Goal: Find specific page/section: Find specific page/section

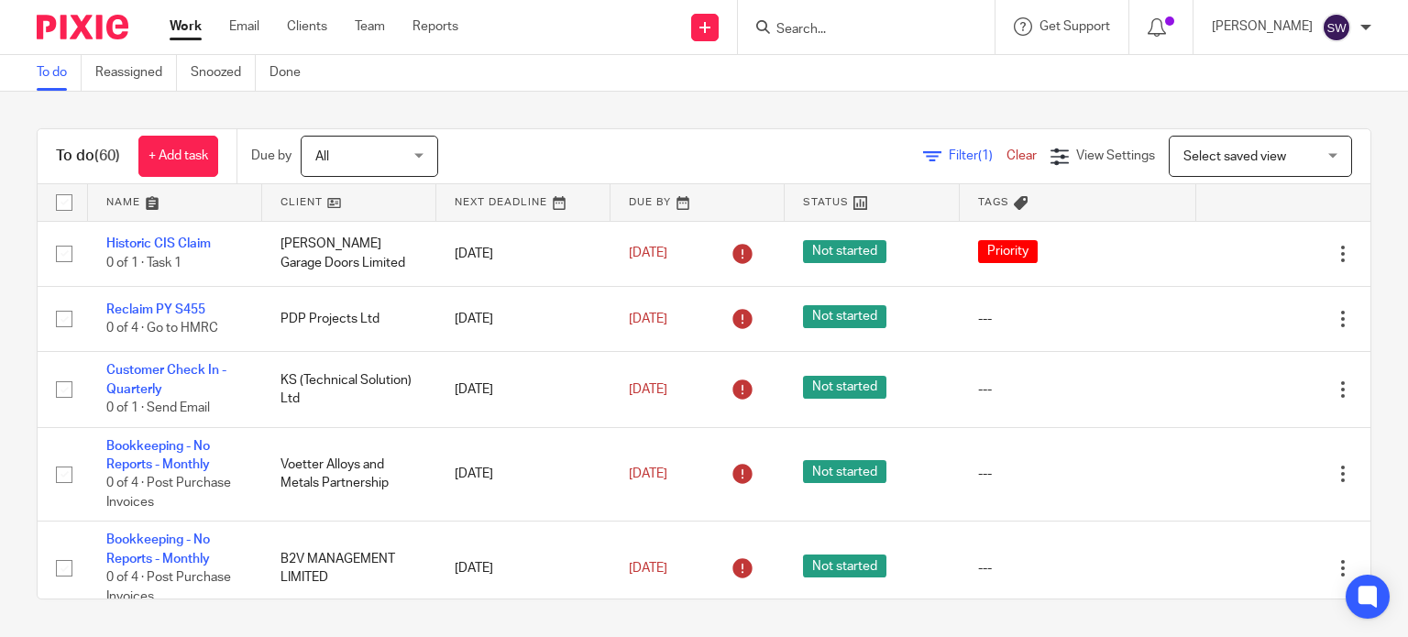
scroll to position [5041, 0]
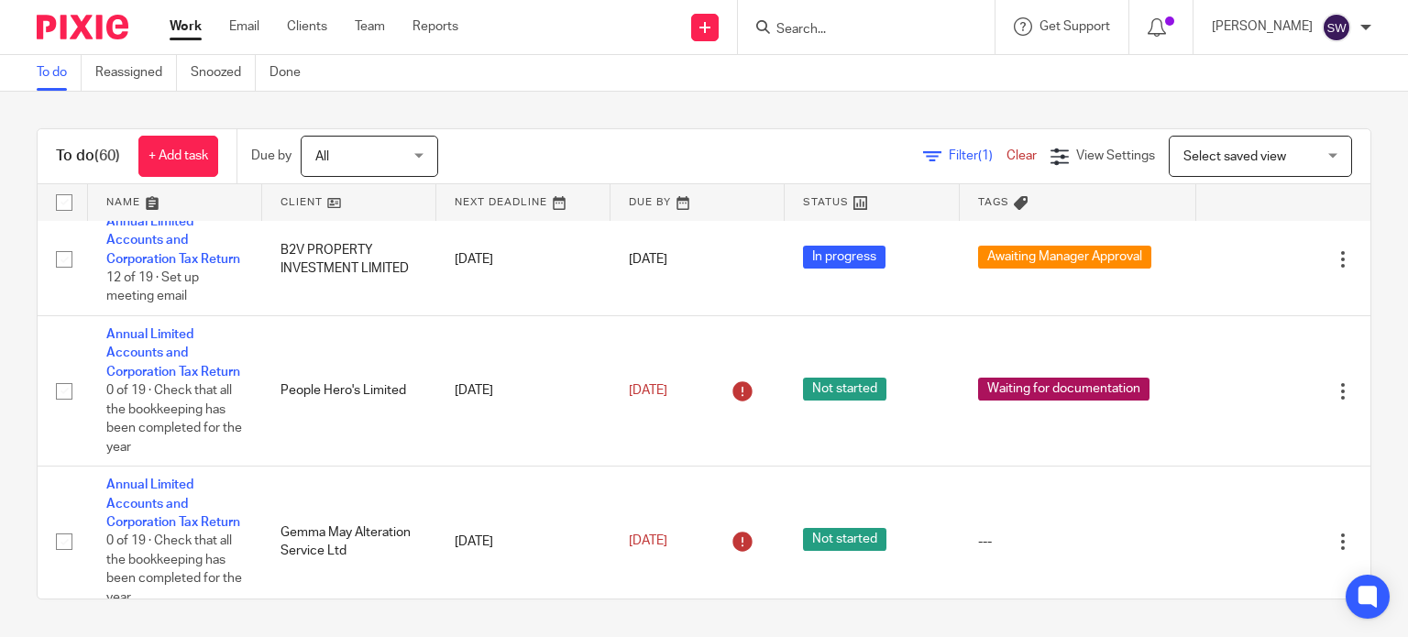
click at [828, 26] on input "Search" at bounding box center [856, 30] width 165 height 16
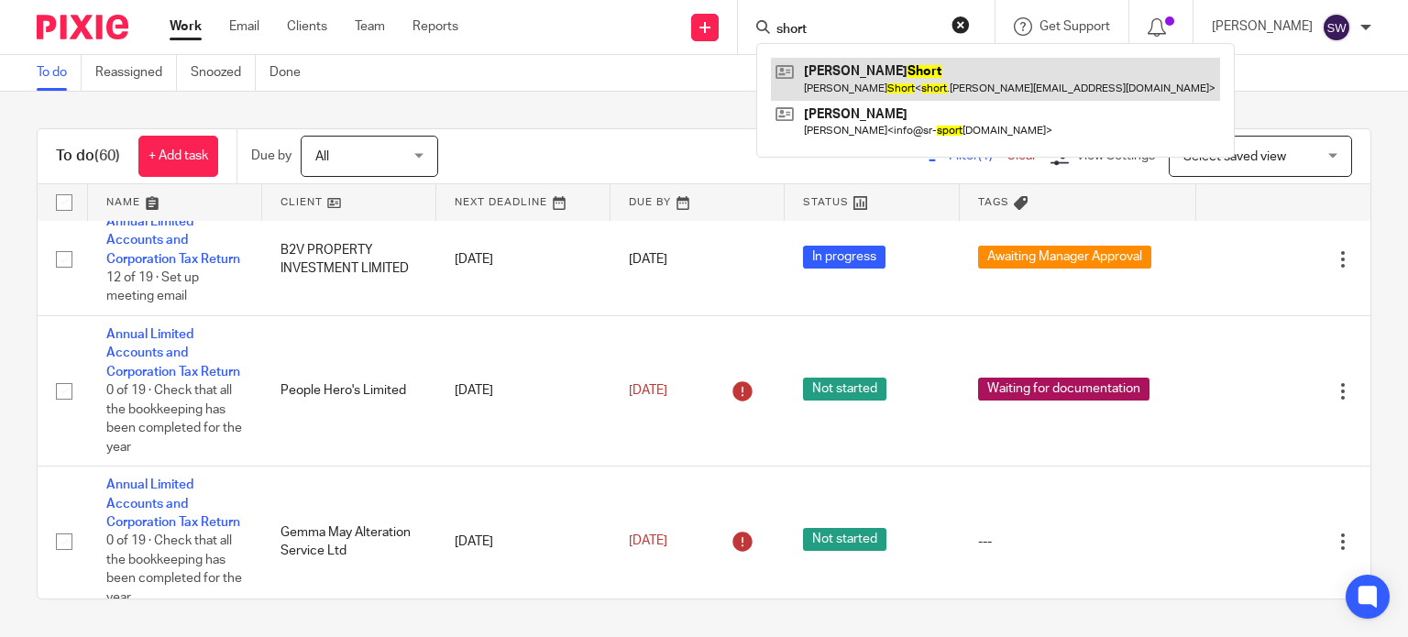
type input "short"
click at [881, 72] on link at bounding box center [995, 79] width 449 height 42
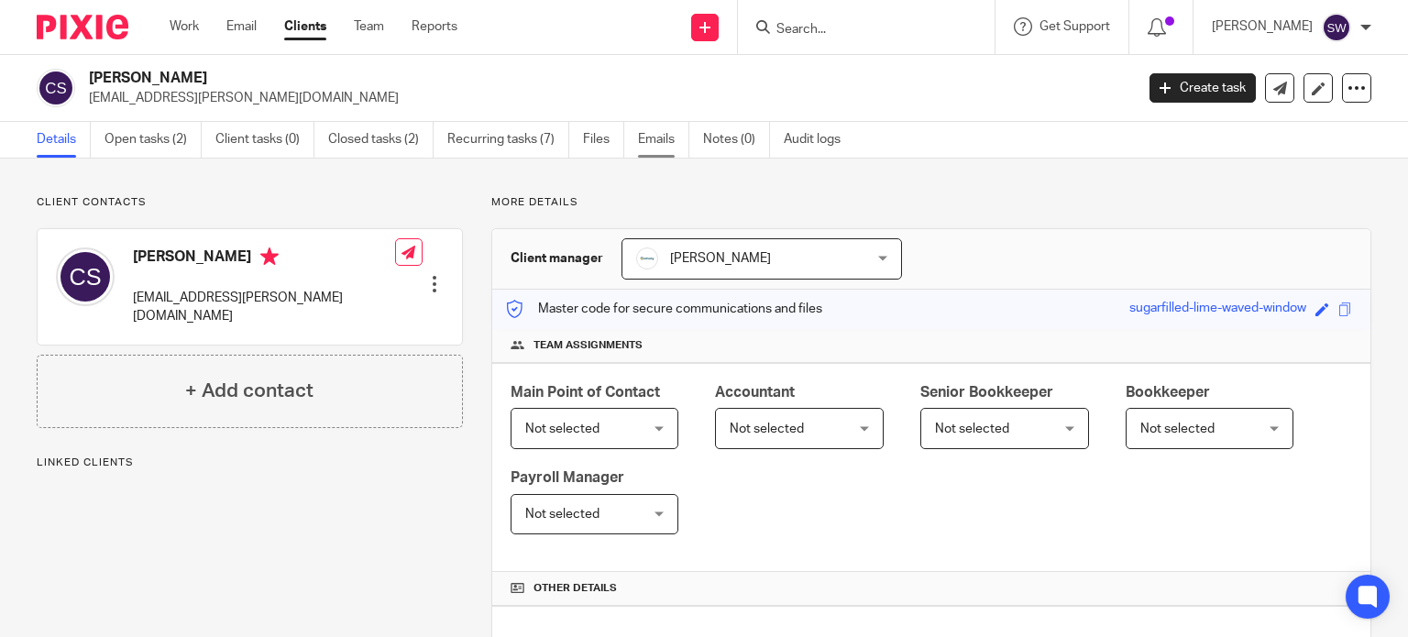
click at [665, 141] on link "Emails" at bounding box center [663, 140] width 51 height 36
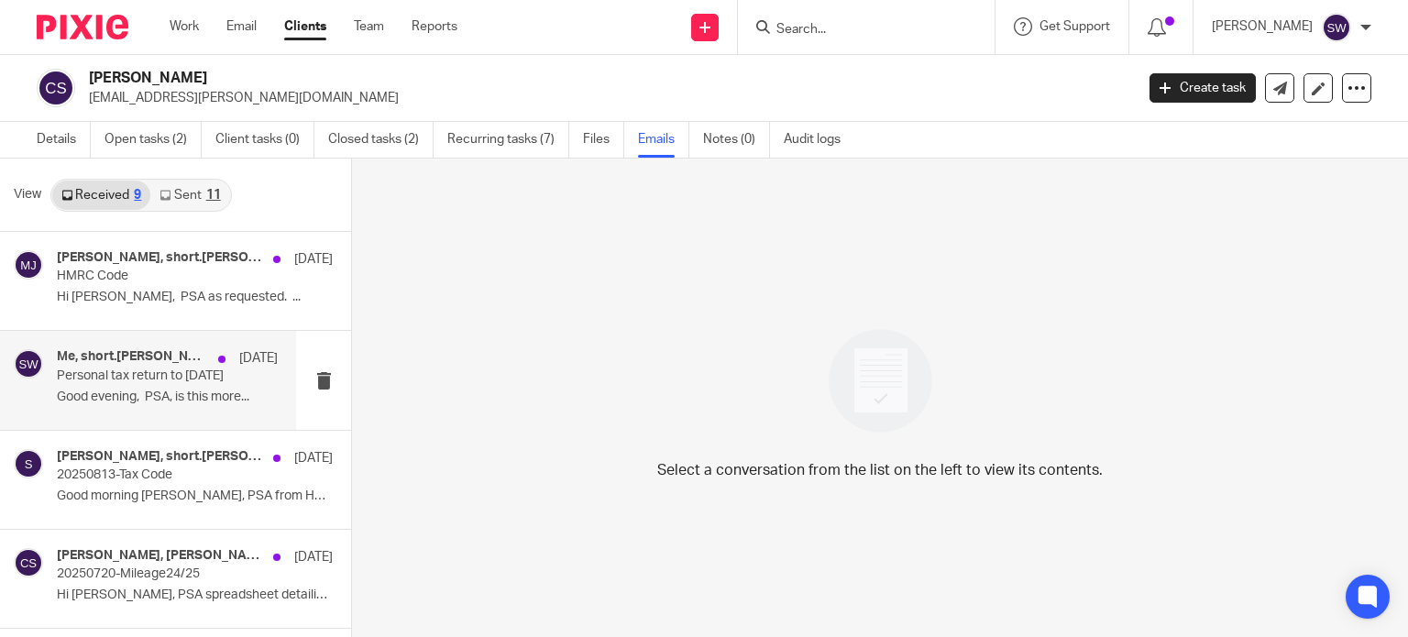
click at [149, 370] on p "Personal tax return to [DATE]" at bounding box center [145, 376] width 177 height 16
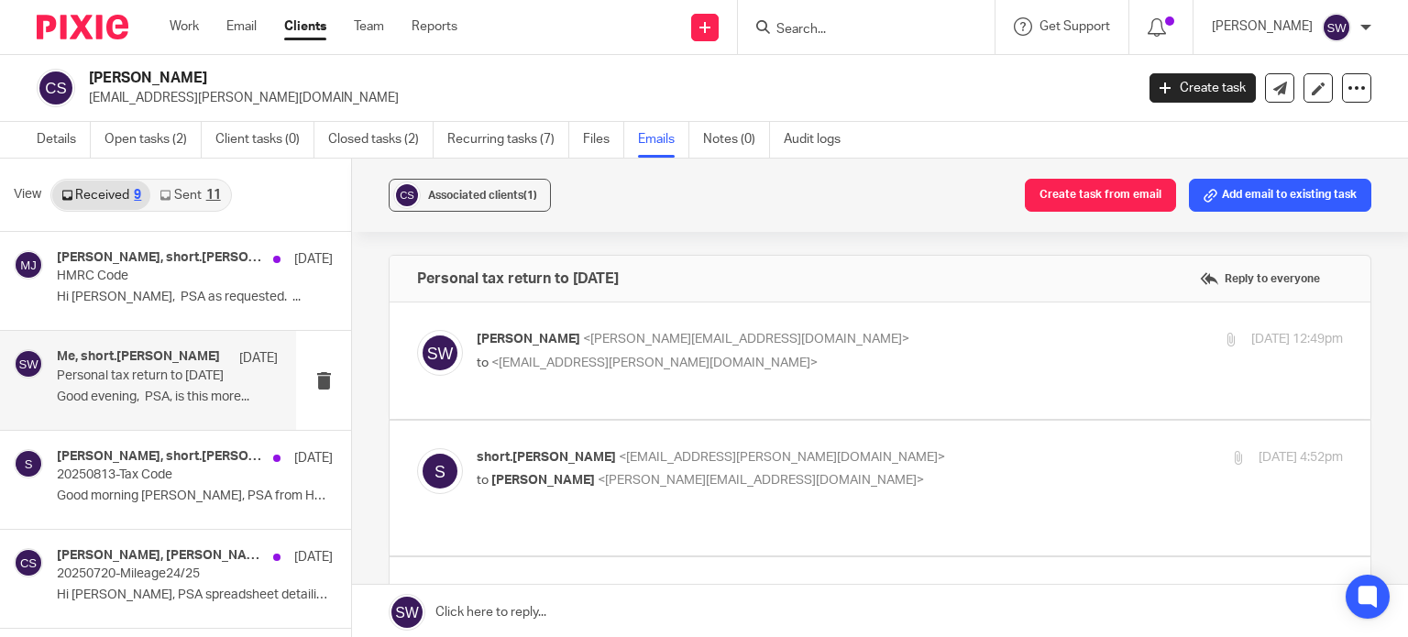
click at [745, 336] on span "<[PERSON_NAME][EMAIL_ADDRESS][DOMAIN_NAME]>" at bounding box center [746, 339] width 326 height 13
checkbox input "true"
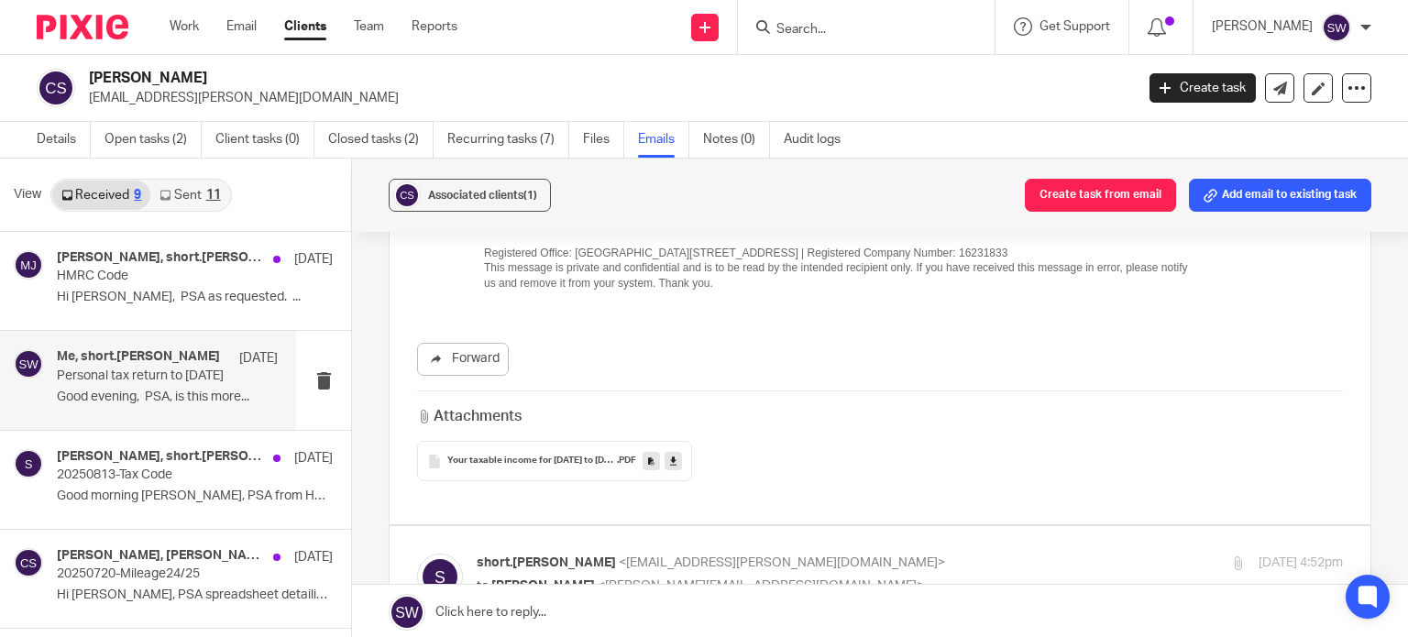
scroll to position [642, 0]
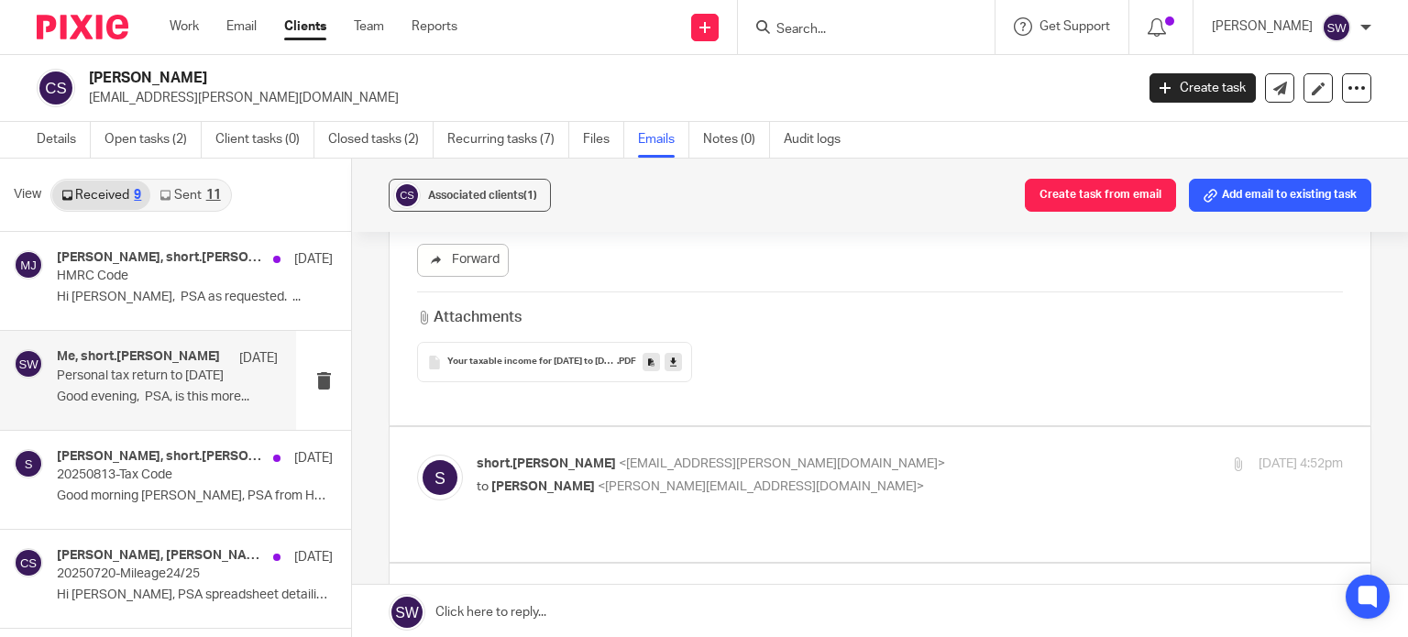
click at [819, 477] on p "to [PERSON_NAME] <[PERSON_NAME][EMAIL_ADDRESS][DOMAIN_NAME]>" at bounding box center [765, 486] width 577 height 19
checkbox input "true"
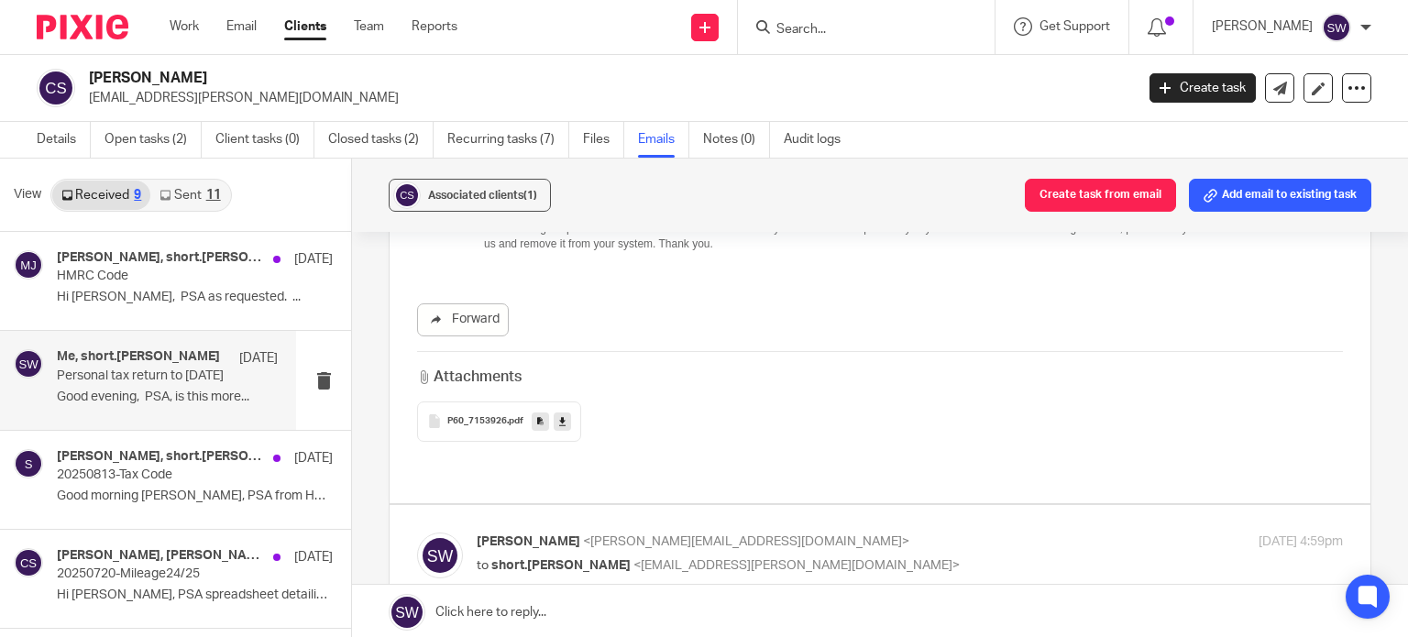
scroll to position [1741, 0]
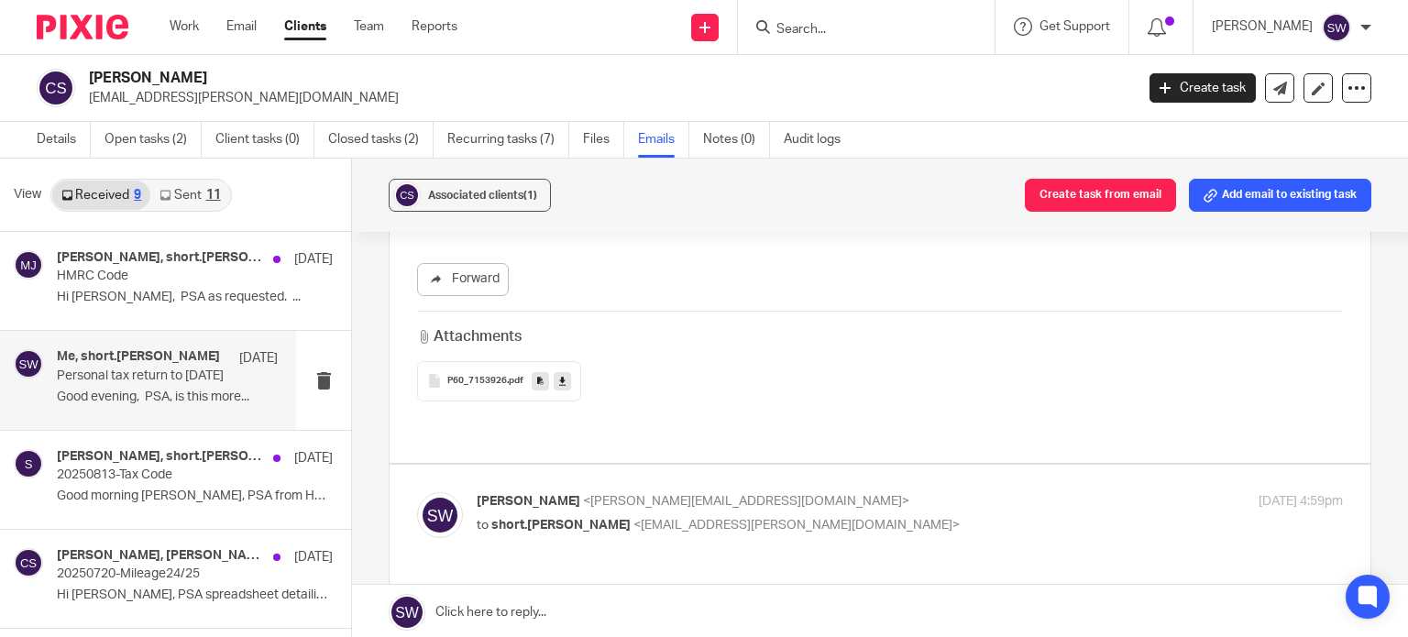
click at [559, 374] on icon at bounding box center [562, 381] width 6 height 14
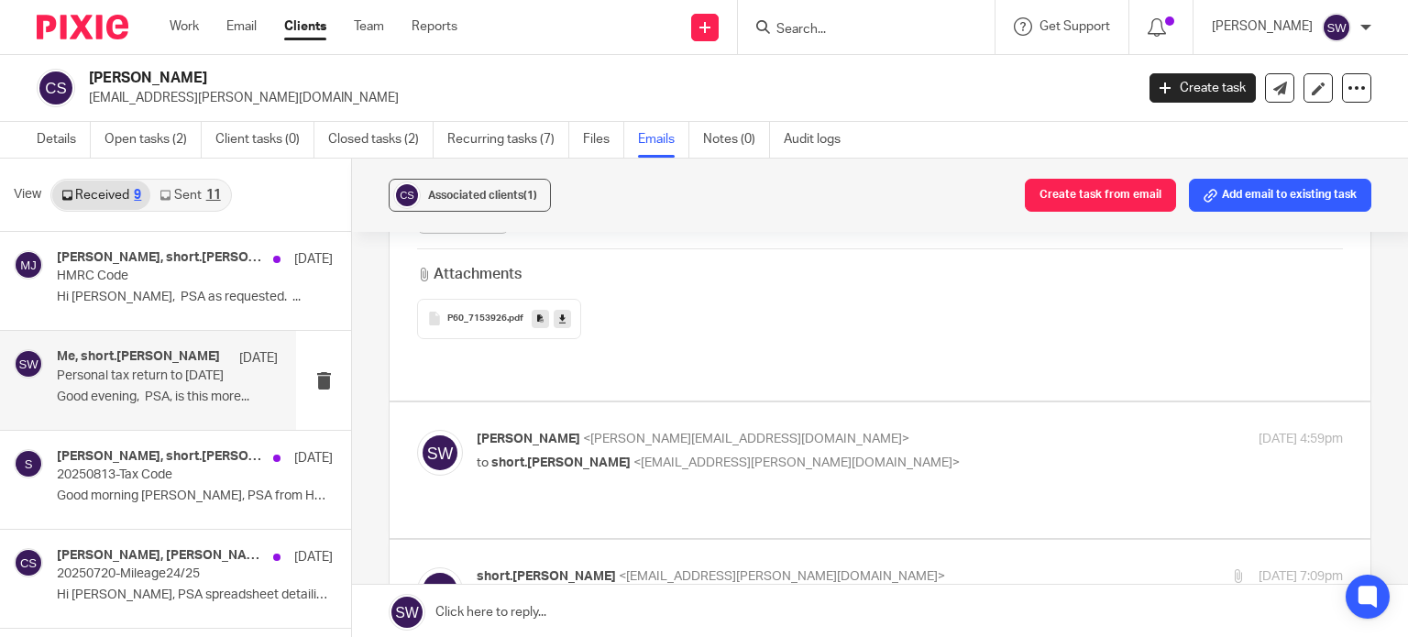
scroll to position [1833, 0]
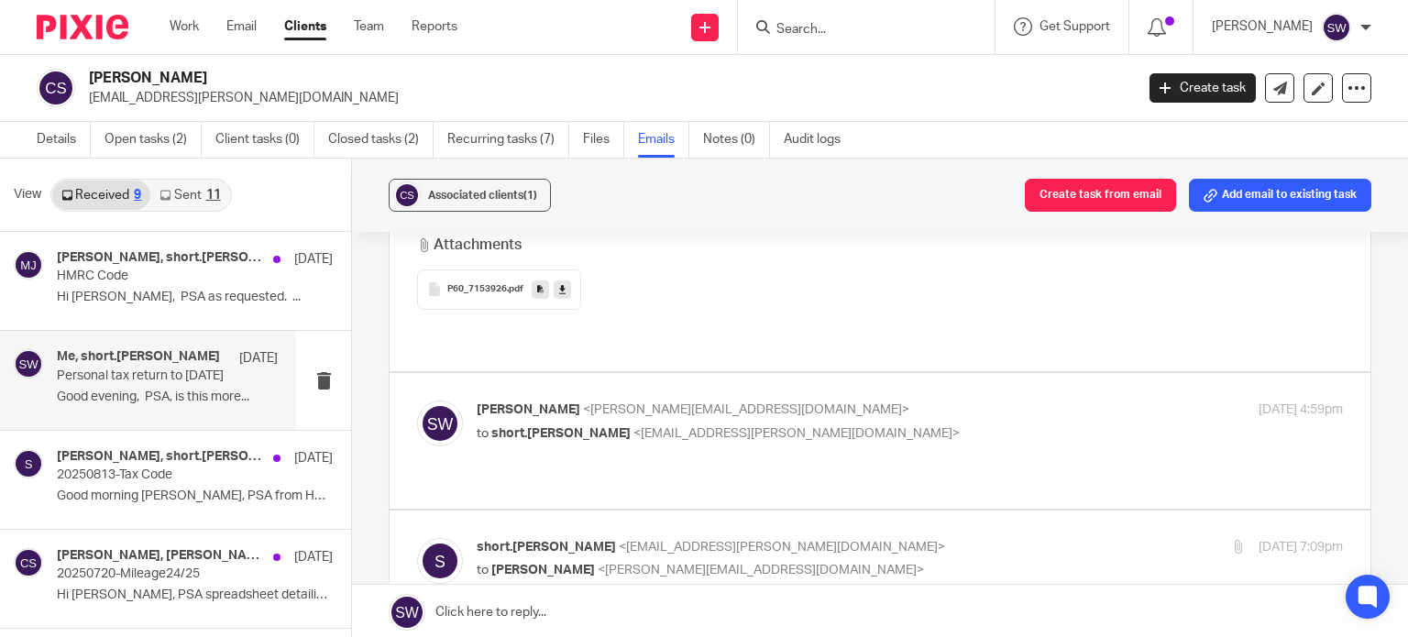
click at [800, 400] on p "[PERSON_NAME] <[PERSON_NAME][EMAIL_ADDRESS][DOMAIN_NAME]>" at bounding box center [765, 409] width 577 height 19
checkbox input "true"
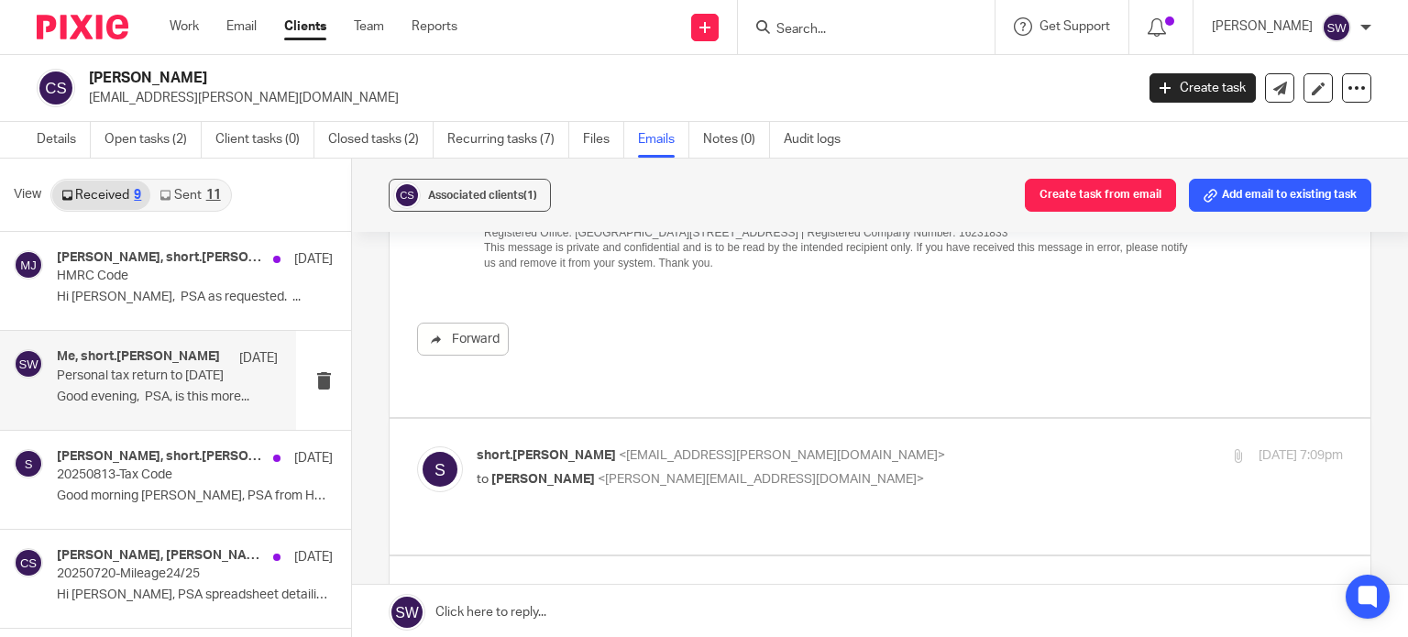
scroll to position [2566, 0]
click at [812, 444] on p "short.[PERSON_NAME] <[EMAIL_ADDRESS][PERSON_NAME][DOMAIN_NAME]>" at bounding box center [765, 453] width 577 height 19
checkbox input "true"
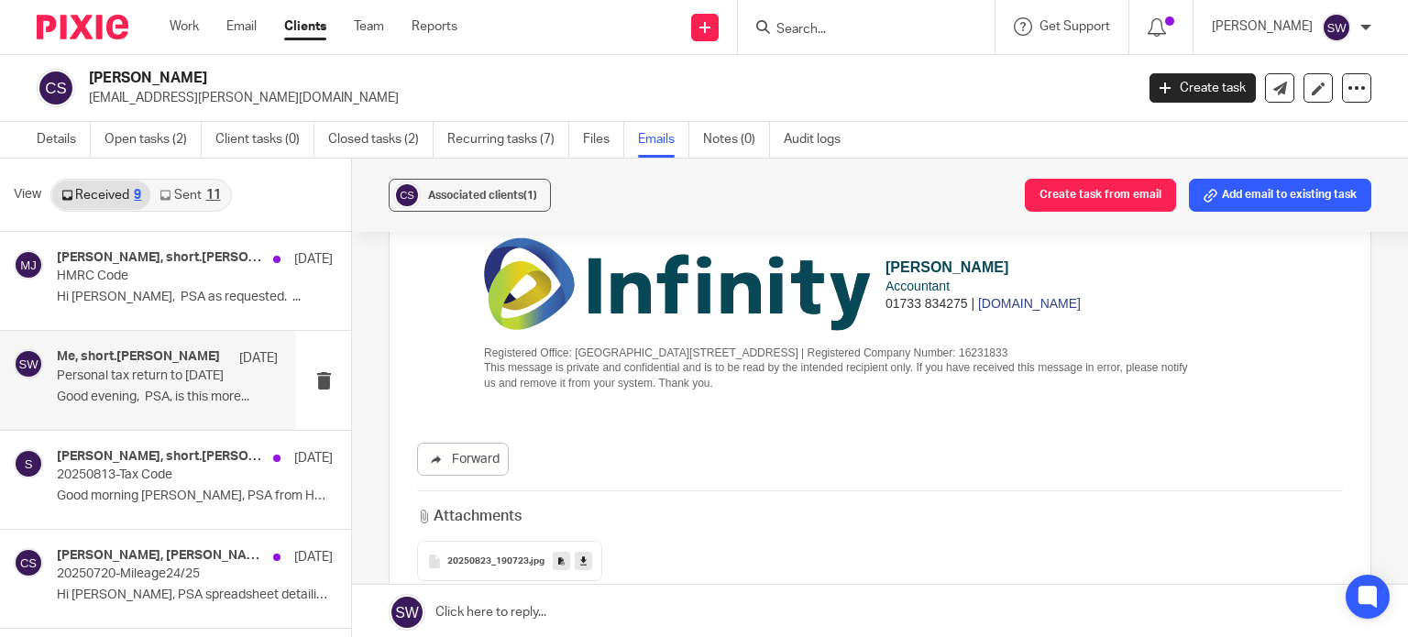
scroll to position [3666, 0]
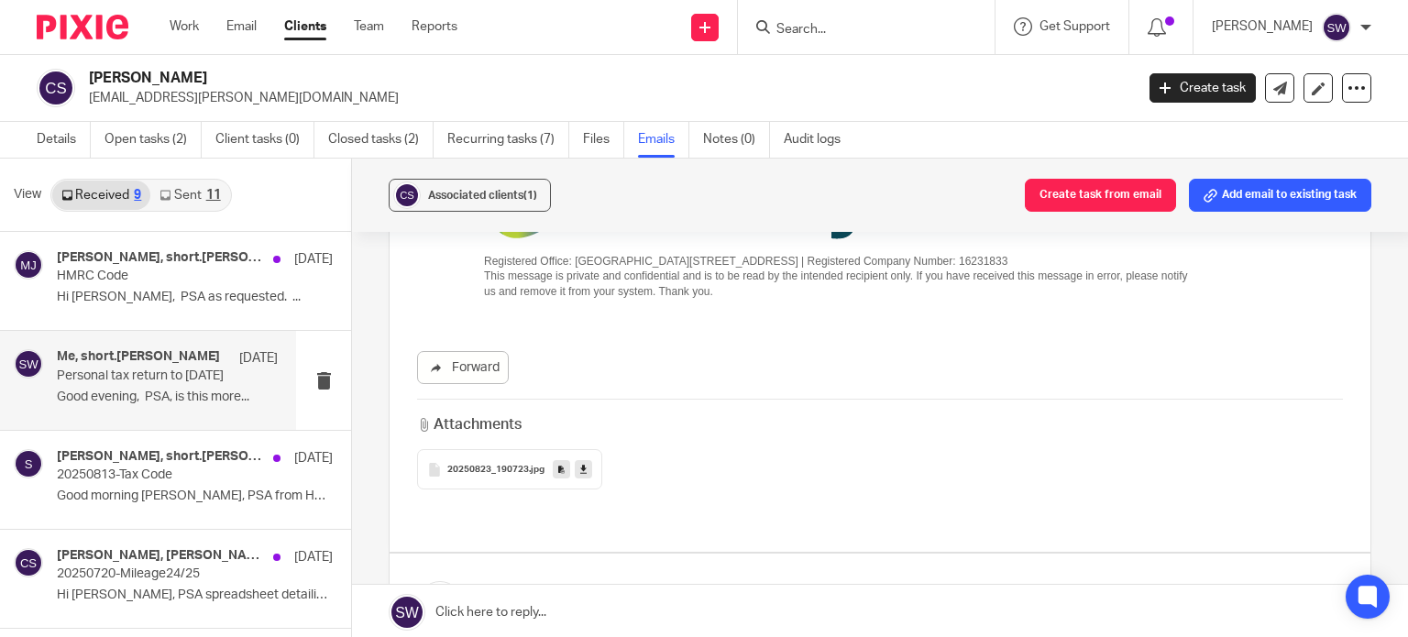
click at [581, 463] on icon at bounding box center [583, 470] width 6 height 14
click at [876, 399] on div "Attachments 20250823_190723 .jpg" at bounding box center [880, 444] width 926 height 91
click at [856, 581] on p "short.[PERSON_NAME] <[EMAIL_ADDRESS][PERSON_NAME][DOMAIN_NAME]>" at bounding box center [765, 590] width 577 height 19
checkbox input "true"
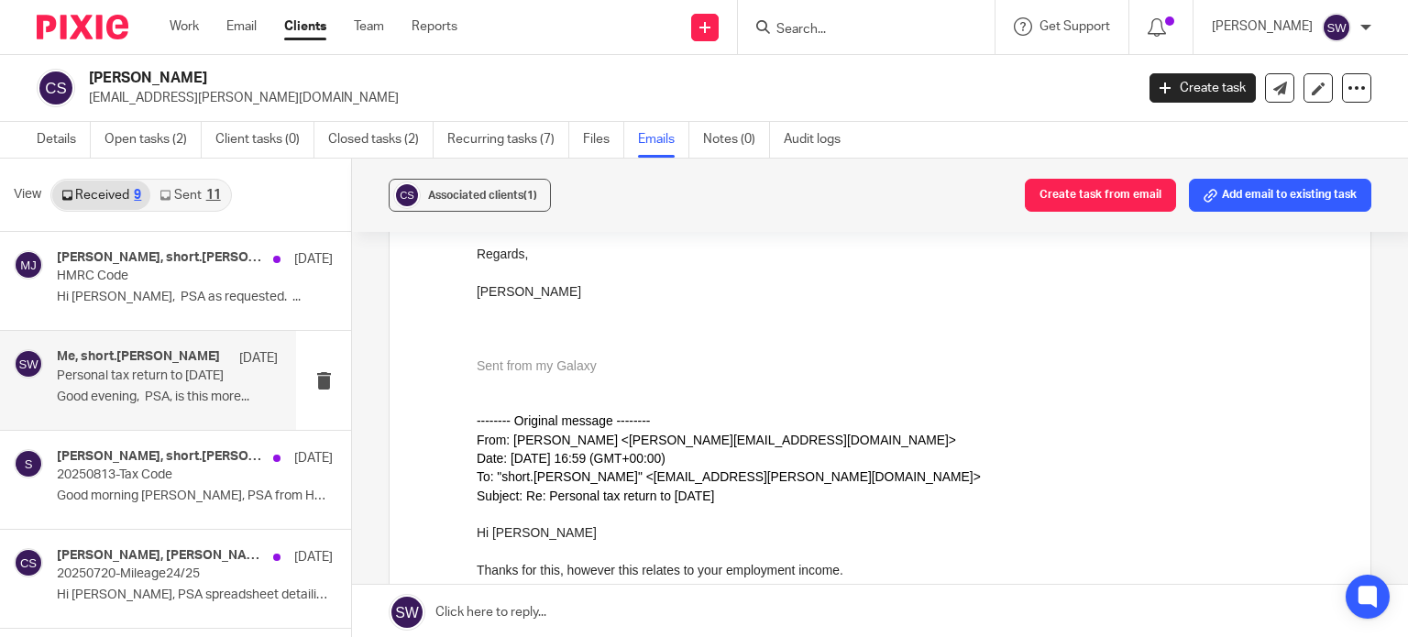
scroll to position [4307, 0]
